Goal: Information Seeking & Learning: Learn about a topic

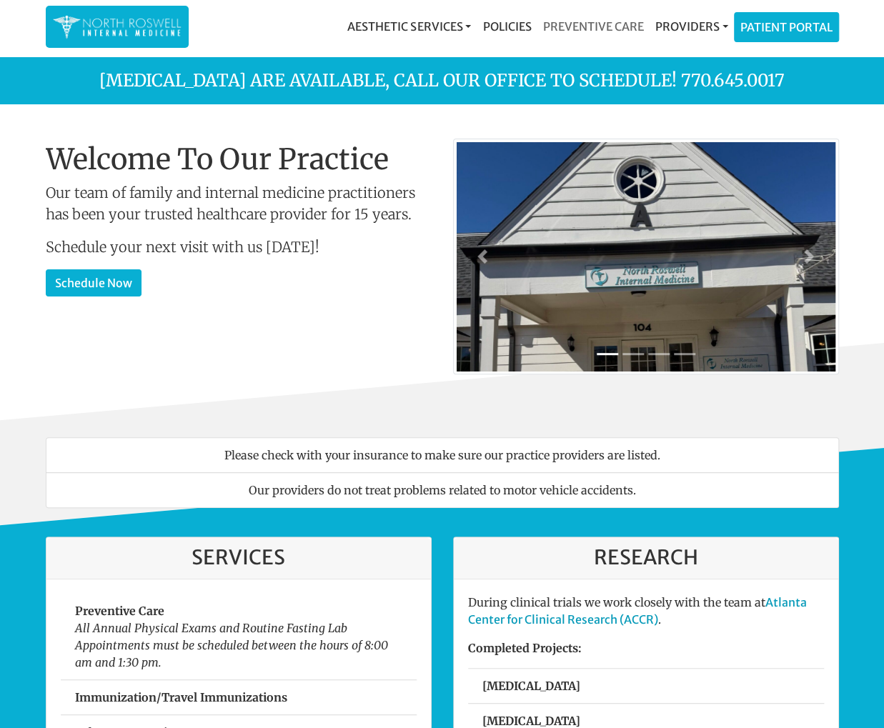
click at [626, 33] on link "Preventive Care" at bounding box center [592, 26] width 112 height 29
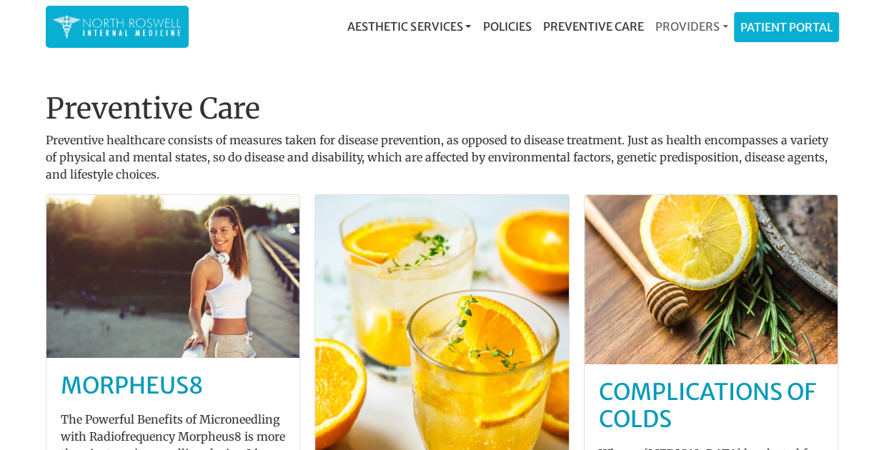
click at [666, 34] on link "Providers" at bounding box center [691, 26] width 84 height 29
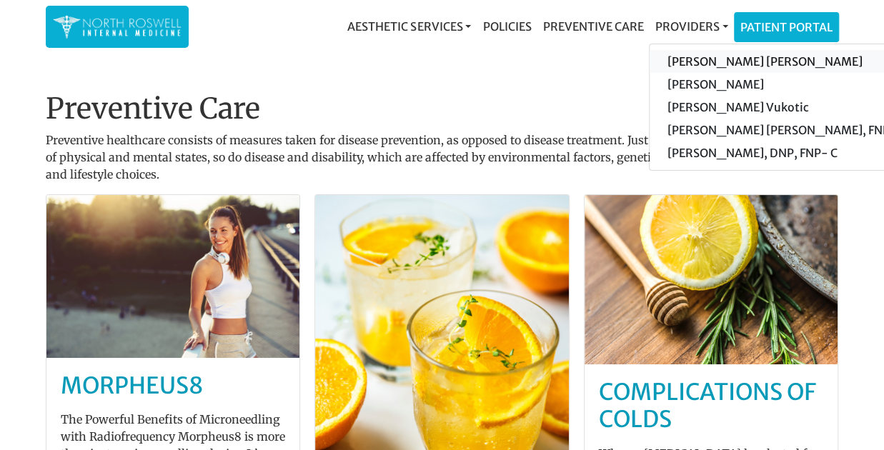
click at [711, 64] on link "[PERSON_NAME] [PERSON_NAME]" at bounding box center [784, 61] width 271 height 23
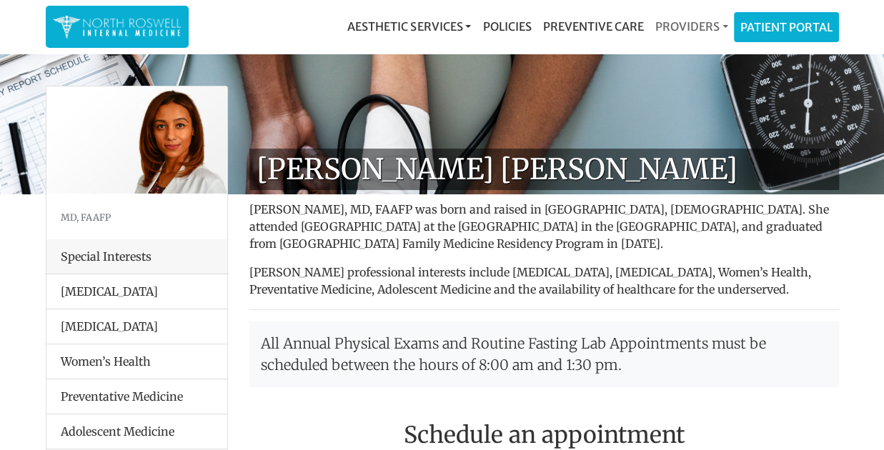
click at [695, 19] on link "Providers" at bounding box center [691, 26] width 84 height 29
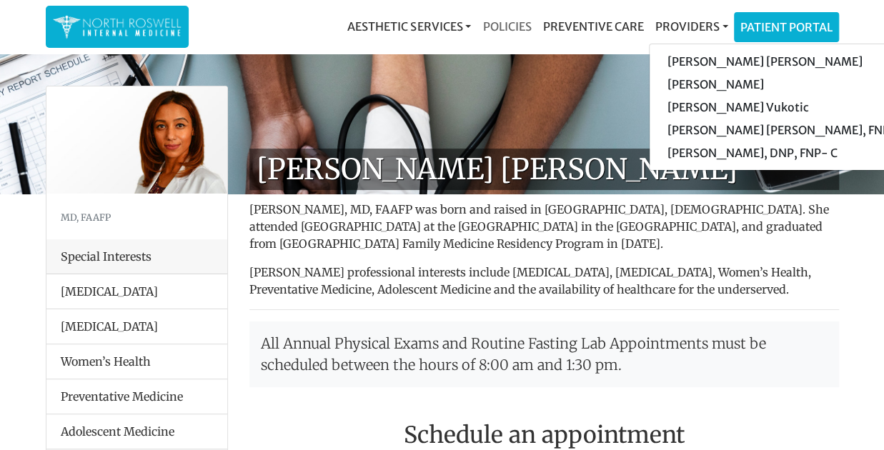
click at [524, 27] on link "Policies" at bounding box center [506, 26] width 60 height 29
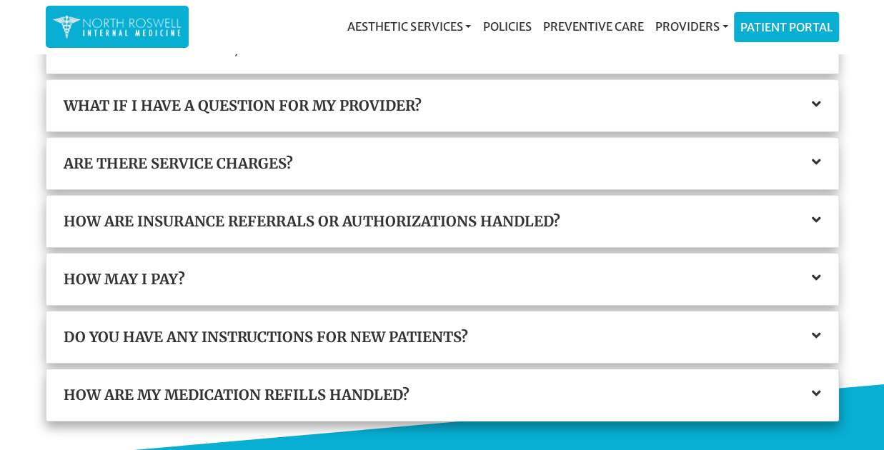
scroll to position [391, 0]
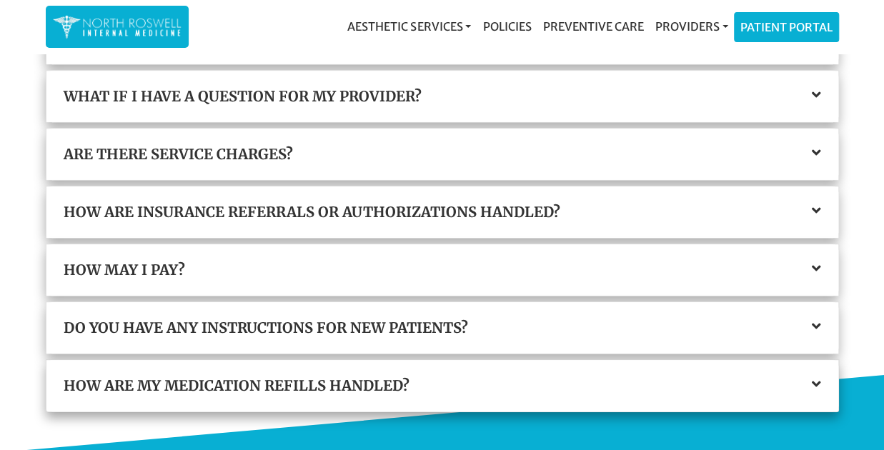
click at [384, 263] on h3 "How may I pay?" at bounding box center [442, 269] width 757 height 17
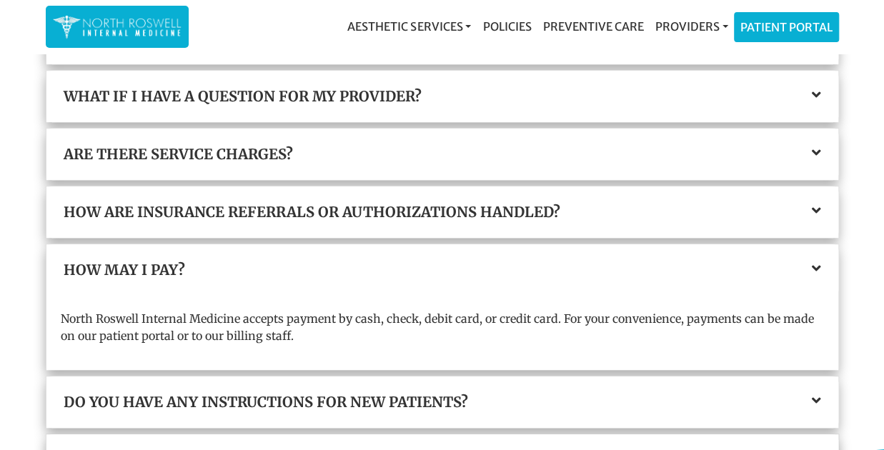
click at [384, 263] on h3 "How may I pay?" at bounding box center [442, 269] width 757 height 17
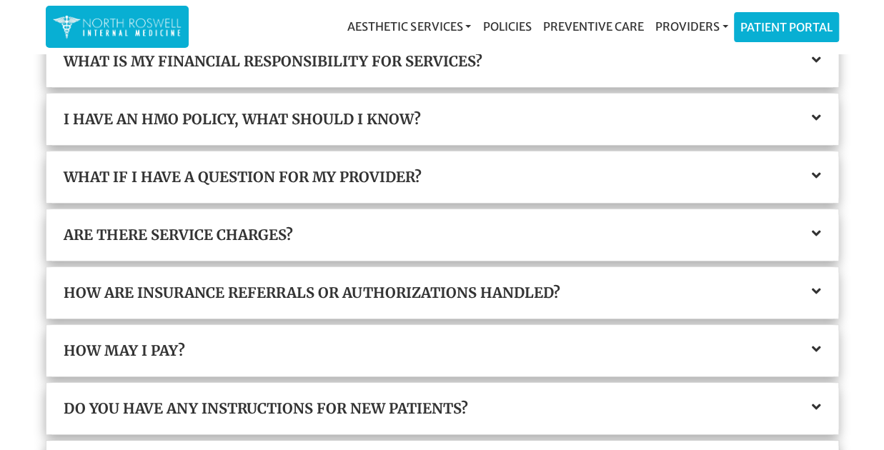
scroll to position [313, 0]
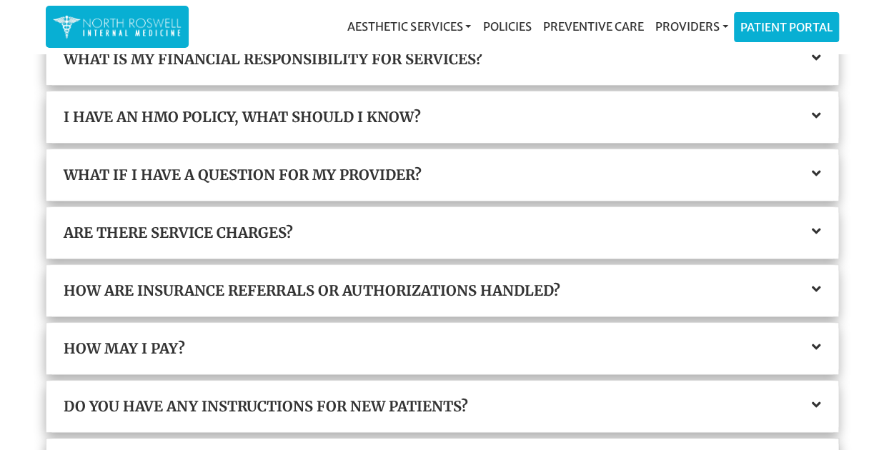
click at [389, 279] on div "How are insurance referrals or authorizations handled?" at bounding box center [441, 290] width 791 height 51
click at [389, 284] on h3 "How are insurance referrals or authorizations handled?" at bounding box center [442, 290] width 757 height 17
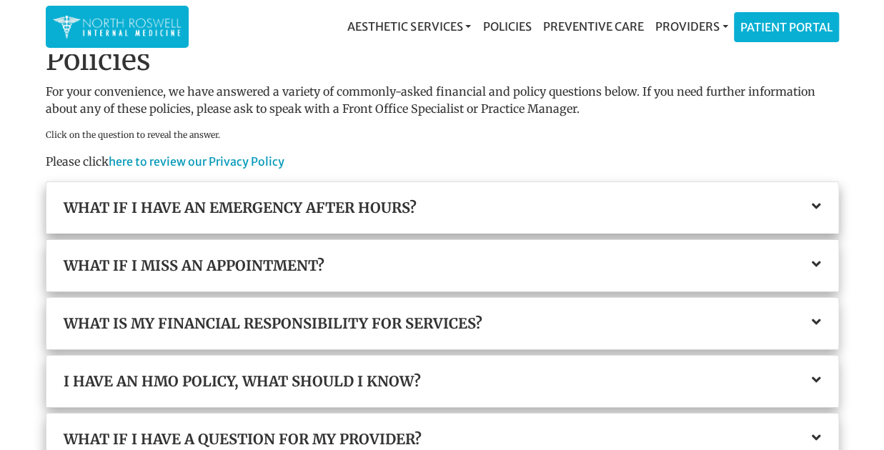
scroll to position [0, 0]
